Goal: Navigation & Orientation: Find specific page/section

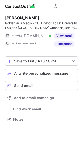
scroll to position [116, 81]
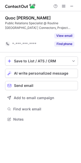
scroll to position [108, 81]
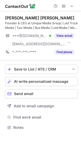
scroll to position [124, 81]
